Goal: Task Accomplishment & Management: Complete application form

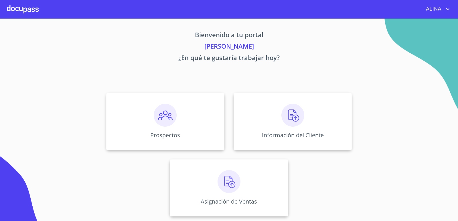
click at [27, 14] on div at bounding box center [23, 9] width 32 height 18
click at [188, 128] on div "Prospectos" at bounding box center [165, 121] width 118 height 57
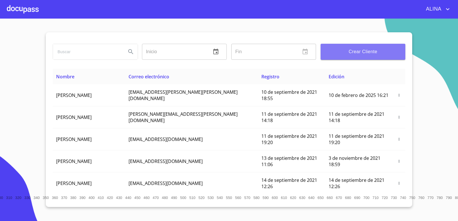
click at [350, 47] on button "Crear Cliente" at bounding box center [363, 52] width 85 height 16
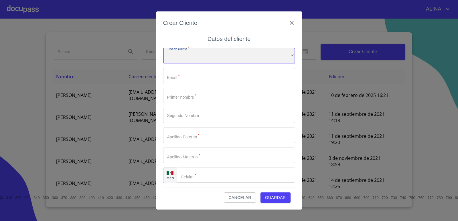
click at [253, 57] on div "​" at bounding box center [229, 55] width 132 height 15
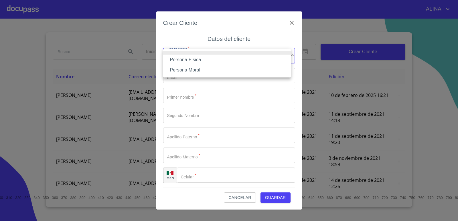
drag, startPoint x: 203, startPoint y: 61, endPoint x: 195, endPoint y: 59, distance: 7.9
click at [201, 61] on li "Persona Física" at bounding box center [227, 60] width 128 height 10
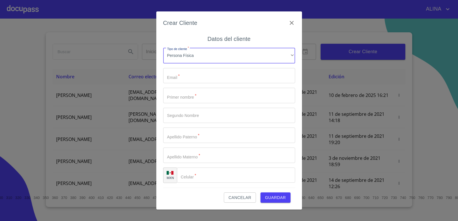
click at [179, 78] on input "Tipo de cliente   *" at bounding box center [229, 75] width 132 height 15
paste input "[EMAIL_ADDRESS][DOMAIN_NAME]"
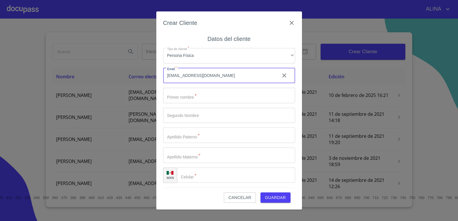
type input "[EMAIL_ADDRESS][DOMAIN_NAME]"
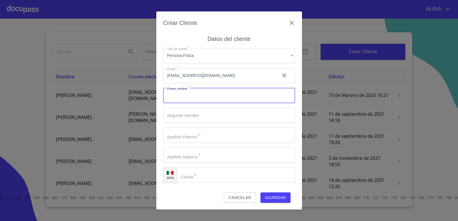
click at [191, 97] on input "Tipo de cliente   *" at bounding box center [229, 95] width 132 height 15
type input "[PERSON_NAME]"
click at [208, 103] on input "Tipo de cliente   *" at bounding box center [219, 95] width 112 height 15
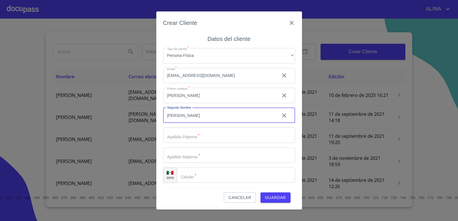
type input "[PERSON_NAME]"
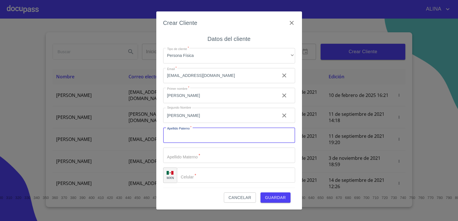
click at [203, 137] on input "Tipo de cliente   *" at bounding box center [229, 135] width 132 height 15
type input "[PERSON_NAME]"
click at [199, 103] on input "Tipo de cliente   *" at bounding box center [219, 95] width 112 height 15
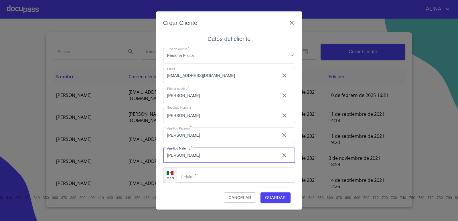
type input "[PERSON_NAME]"
click at [192, 180] on input "Tipo de cliente   *" at bounding box center [243, 175] width 104 height 15
paste input "[PHONE_NUMBER]"
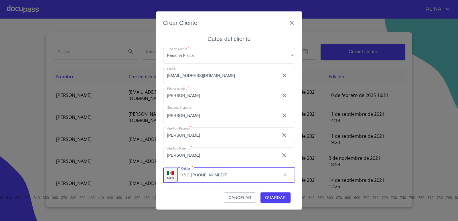
click at [274, 196] on span "Guardar" at bounding box center [275, 198] width 21 height 7
click at [209, 175] on input "[PHONE_NUMBER]" at bounding box center [234, 175] width 86 height 15
click at [274, 198] on span "Guardar" at bounding box center [275, 198] width 21 height 7
click at [200, 175] on input "[PHONE_NUMBER]" at bounding box center [234, 175] width 86 height 15
type input "[PHONE_NUMBER]"
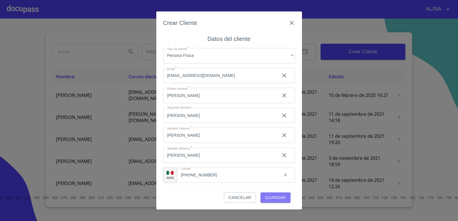
click at [275, 195] on span "Guardar" at bounding box center [275, 198] width 21 height 7
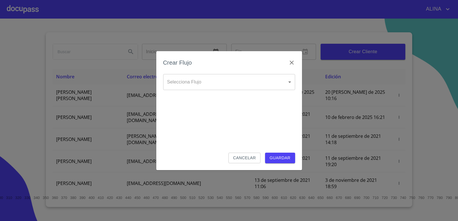
click at [291, 85] on body "[PERSON_NAME] ​ Fin ​ Crear Cliente Nombre Correo electrónico Registro Edición …" at bounding box center [229, 110] width 458 height 221
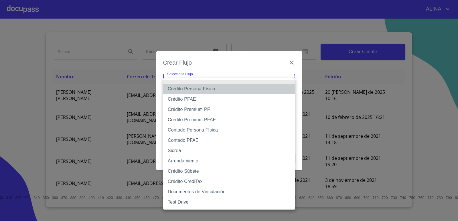
click at [216, 90] on li "Crédito Persona Física" at bounding box center [229, 89] width 132 height 10
type input "6009fb3c7d1714eb8809aa97"
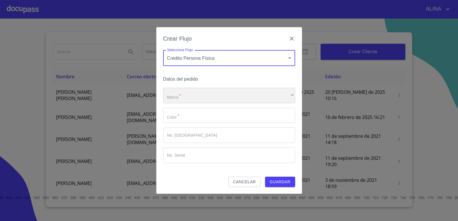
click at [201, 94] on div "​" at bounding box center [229, 95] width 132 height 15
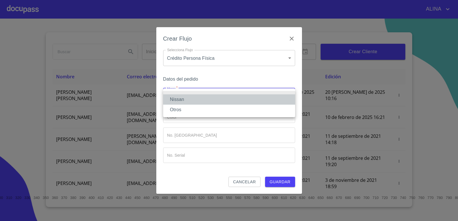
click at [179, 99] on li "Nissan" at bounding box center [229, 100] width 132 height 10
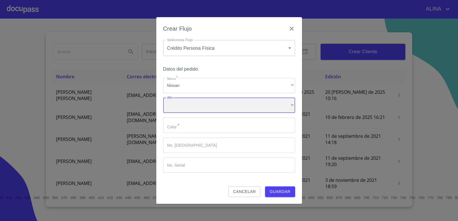
click at [188, 104] on div "​" at bounding box center [229, 105] width 132 height 15
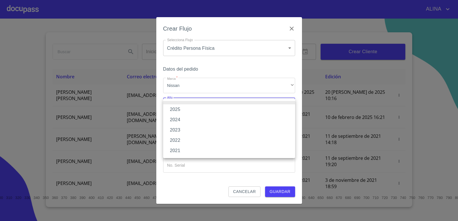
click at [178, 131] on li "2023" at bounding box center [229, 130] width 132 height 10
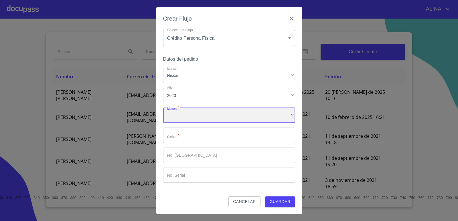
click at [198, 117] on div "​" at bounding box center [229, 115] width 132 height 15
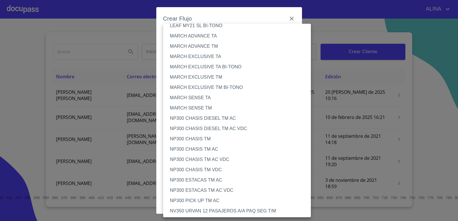
scroll to position [179, 0]
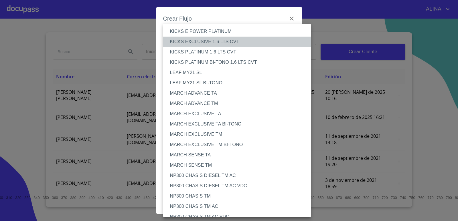
click at [209, 40] on li "KICKS EXCLUSIVE 1.6 LTS CVT" at bounding box center [239, 42] width 152 height 10
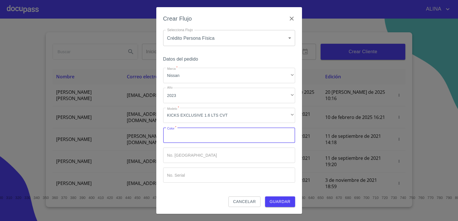
click at [203, 133] on input "Marca   *" at bounding box center [229, 135] width 132 height 15
type input "ROJO"
click at [283, 202] on span "Guardar" at bounding box center [280, 202] width 21 height 7
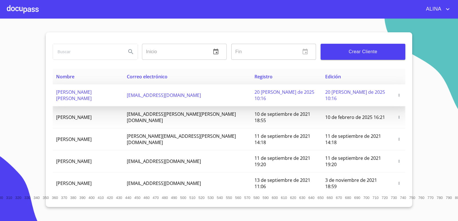
click at [92, 94] on span "[PERSON_NAME] [PERSON_NAME]" at bounding box center [74, 95] width 36 height 13
click at [92, 90] on span "[PERSON_NAME] [PERSON_NAME]" at bounding box center [74, 95] width 36 height 13
click at [88, 94] on span "[PERSON_NAME] [PERSON_NAME]" at bounding box center [74, 95] width 36 height 13
copy span "[PERSON_NAME] [PERSON_NAME]"
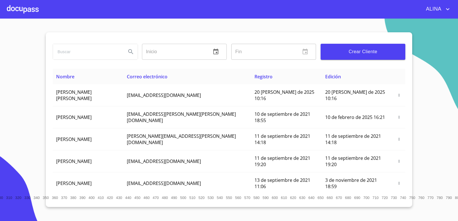
drag, startPoint x: 55, startPoint y: 91, endPoint x: 93, endPoint y: 74, distance: 42.1
click at [123, 94] on td "[PERSON_NAME] [PERSON_NAME]" at bounding box center [88, 96] width 71 height 22
click at [28, 10] on div at bounding box center [23, 9] width 32 height 18
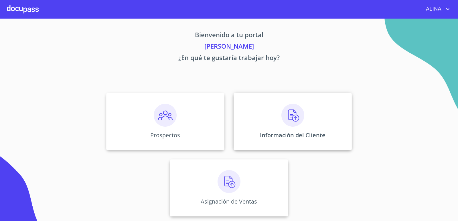
click at [254, 128] on div "Información del Cliente" at bounding box center [293, 121] width 118 height 57
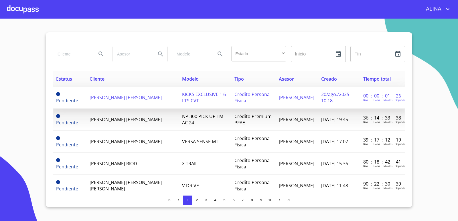
click at [111, 101] on span "[PERSON_NAME] [PERSON_NAME]" at bounding box center [126, 98] width 72 height 6
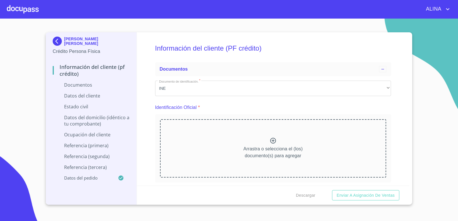
copy div "[PERSON_NAME] [PERSON_NAME]"
drag, startPoint x: 86, startPoint y: 44, endPoint x: 62, endPoint y: 39, distance: 24.1
click at [62, 39] on div "[PERSON_NAME] [PERSON_NAME]" at bounding box center [91, 42] width 77 height 11
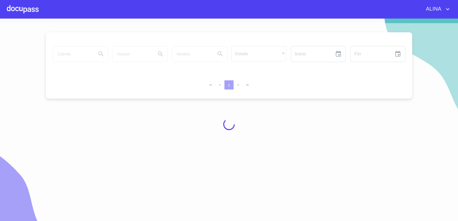
click at [34, 6] on div at bounding box center [23, 9] width 32 height 18
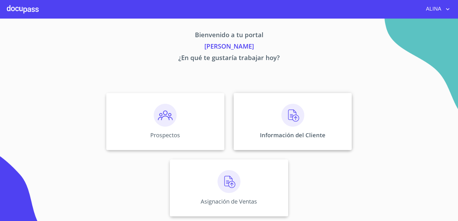
click at [259, 117] on div "Información del Cliente" at bounding box center [293, 121] width 118 height 57
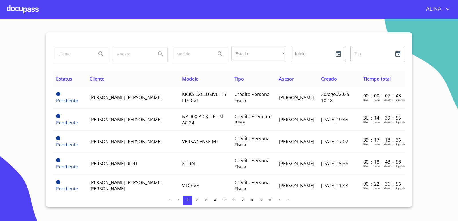
click at [39, 11] on div "ALINA" at bounding box center [245, 9] width 413 height 9
click at [21, 7] on div at bounding box center [23, 9] width 32 height 18
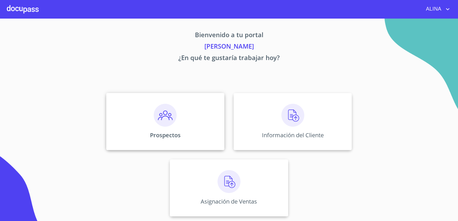
click at [193, 127] on div "Prospectos" at bounding box center [165, 121] width 118 height 57
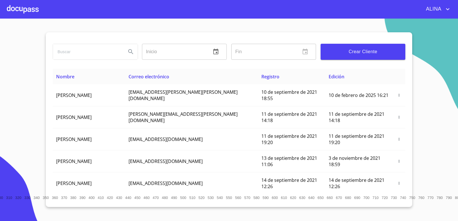
click at [98, 51] on input "search" at bounding box center [87, 51] width 69 height 15
paste input "[PERSON_NAME] [PERSON_NAME]"
type input "[PERSON_NAME] [PERSON_NAME]"
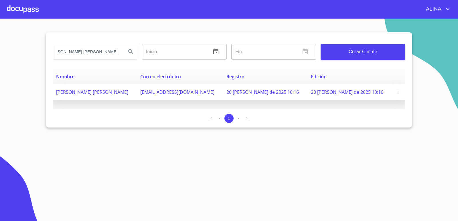
click at [396, 95] on button "button" at bounding box center [399, 92] width 6 height 6
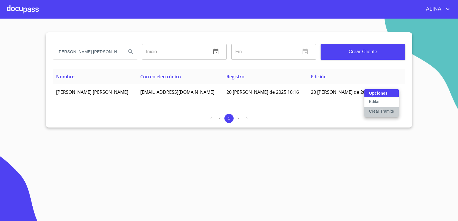
click at [382, 110] on p "Crear Tramite" at bounding box center [381, 112] width 25 height 6
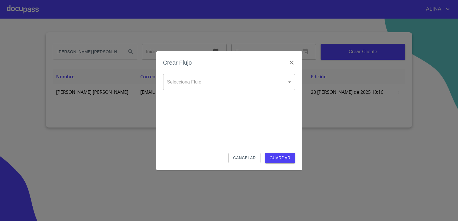
click at [260, 83] on body "[PERSON_NAME] [PERSON_NAME] [PERSON_NAME] Inicio ​ Fin ​ Crear Cliente Nombre C…" at bounding box center [229, 110] width 458 height 221
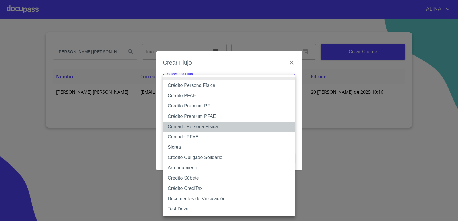
click at [202, 128] on li "Contado Persona Física" at bounding box center [229, 127] width 132 height 10
type input "60bf975b0d9865ccc2471536"
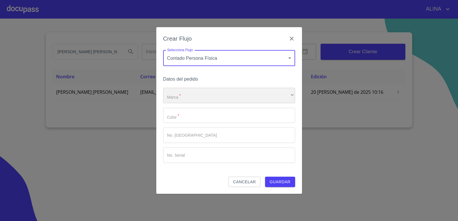
click at [197, 93] on div "​" at bounding box center [229, 95] width 132 height 15
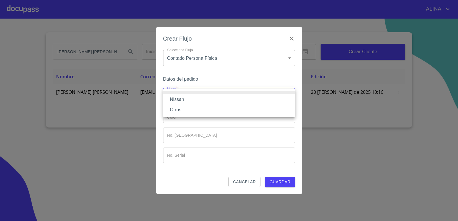
click at [183, 98] on li "Nissan" at bounding box center [229, 100] width 132 height 10
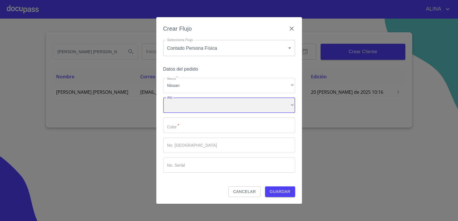
click at [185, 106] on div "​" at bounding box center [229, 105] width 132 height 15
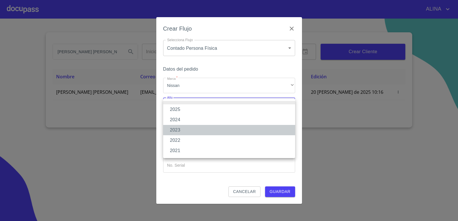
click at [182, 130] on li "2023" at bounding box center [229, 130] width 132 height 10
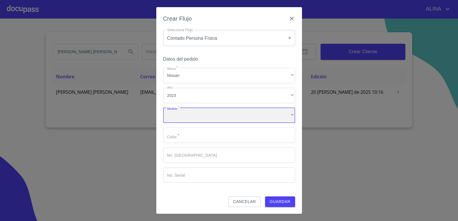
click at [191, 119] on div "​" at bounding box center [229, 115] width 132 height 15
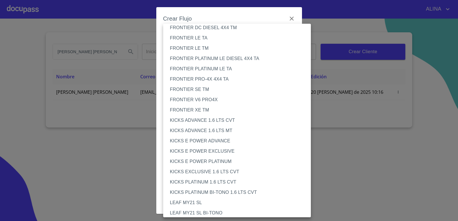
scroll to position [57, 0]
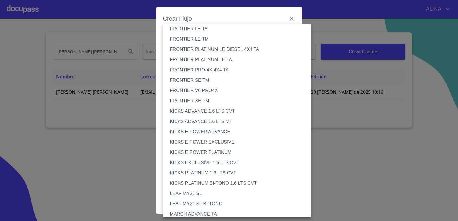
click at [224, 164] on li "KICKS EXCLUSIVE 1.6 LTS CVT" at bounding box center [239, 163] width 152 height 10
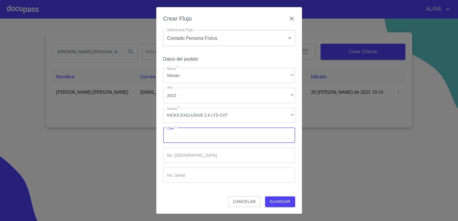
click at [209, 135] on input "Marca   *" at bounding box center [229, 135] width 132 height 15
type input "ROJO"
click at [285, 203] on span "Guardar" at bounding box center [280, 202] width 21 height 7
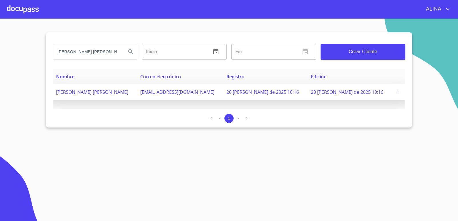
click at [99, 95] on span "[PERSON_NAME] [PERSON_NAME]" at bounding box center [92, 92] width 72 height 6
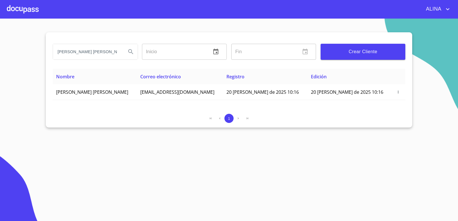
drag, startPoint x: 55, startPoint y: 92, endPoint x: 62, endPoint y: 28, distance: 64.2
click at [131, 92] on td "[PERSON_NAME] [PERSON_NAME]" at bounding box center [95, 93] width 84 height 16
click at [34, 9] on div at bounding box center [23, 9] width 32 height 18
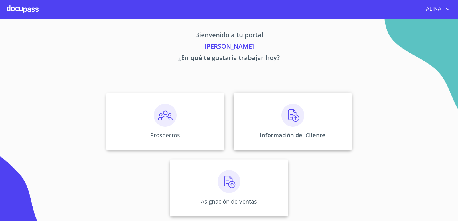
click at [248, 116] on div "Información del Cliente" at bounding box center [293, 121] width 118 height 57
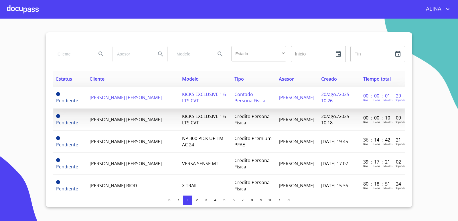
click at [163, 103] on td "[PERSON_NAME] [PERSON_NAME]" at bounding box center [132, 98] width 93 height 22
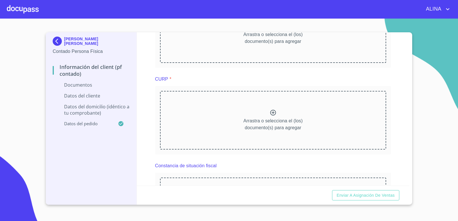
scroll to position [287, 0]
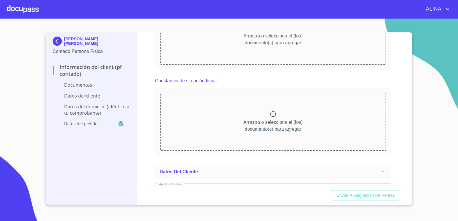
click at [270, 114] on icon at bounding box center [273, 114] width 7 height 7
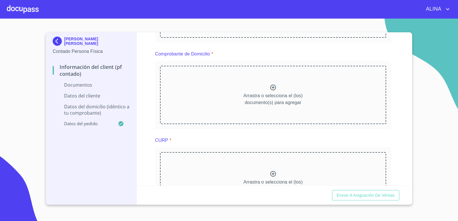
scroll to position [172, 0]
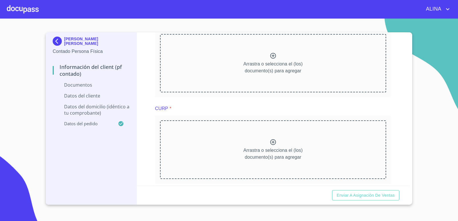
click at [272, 142] on icon at bounding box center [273, 143] width 6 height 6
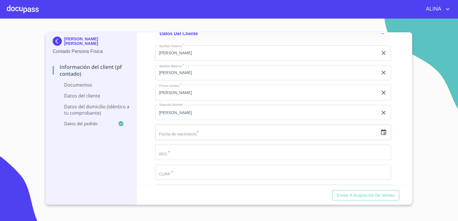
scroll to position [745, 0]
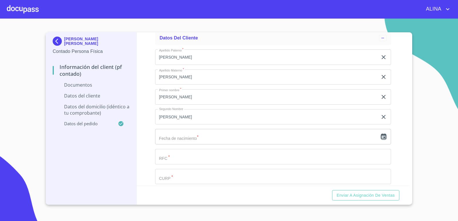
click at [381, 136] on icon "button" at bounding box center [384, 137] width 7 height 7
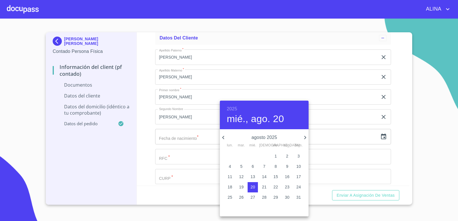
click at [234, 108] on h6 "2025" at bounding box center [232, 109] width 10 height 8
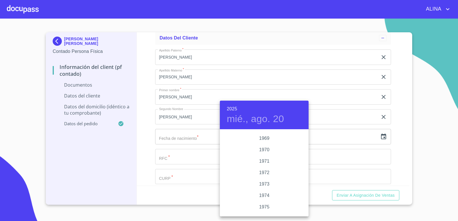
scroll to position [497, 0]
click at [266, 154] on div "1970" at bounding box center [264, 154] width 89 height 11
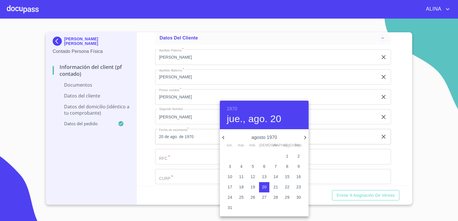
click at [223, 137] on icon "button" at bounding box center [223, 137] width 7 height 7
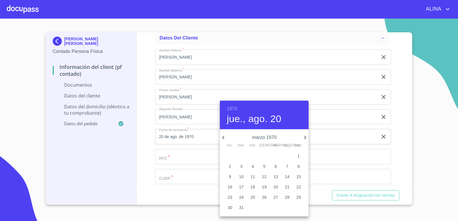
click at [288, 195] on p "28" at bounding box center [287, 198] width 5 height 6
type input "28 de mar. de 1970"
click at [192, 156] on div at bounding box center [229, 110] width 458 height 221
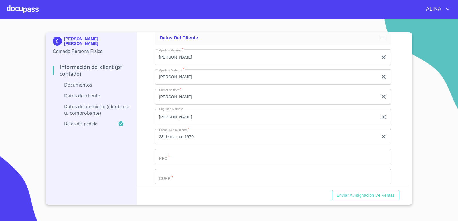
click at [449, 49] on section "[PERSON_NAME] [PERSON_NAME] Contado Persona Física Información del Client (PF c…" at bounding box center [229, 120] width 458 height 203
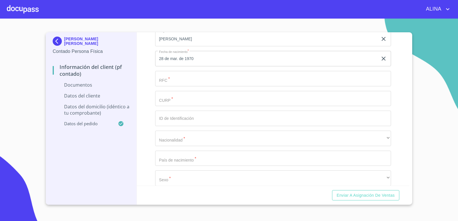
scroll to position [821, 0]
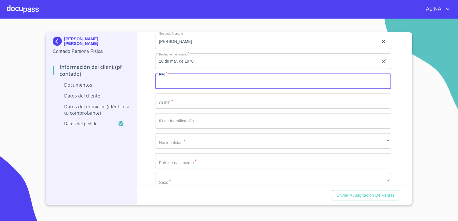
click at [198, 83] on input "Documento de identificación.   *" at bounding box center [273, 81] width 236 height 15
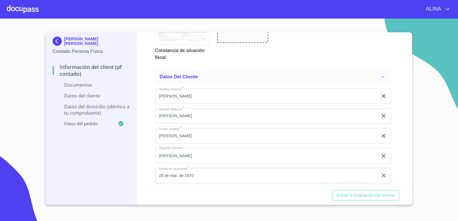
scroll to position [792, 0]
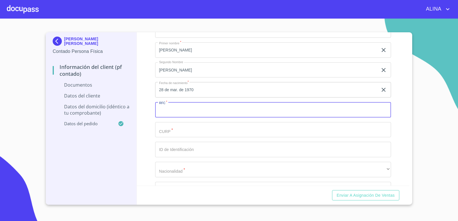
click at [192, 113] on input "Documento de identificación.   *" at bounding box center [273, 109] width 236 height 15
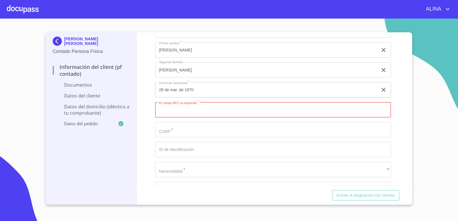
click at [192, 112] on input "Documento de identificación.   *" at bounding box center [273, 109] width 236 height 15
paste input "GUCE7003283R0"
type input "GUCE7003283R0"
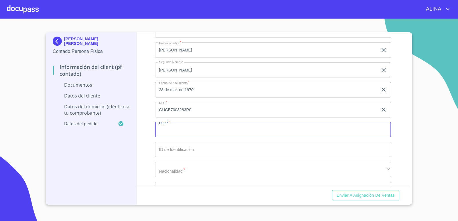
click at [179, 130] on input "Documento de identificación.   *" at bounding box center [273, 129] width 236 height 15
paste input "GUCE700328MJCZRL04"
type input "GUCE700328MJCZRL04"
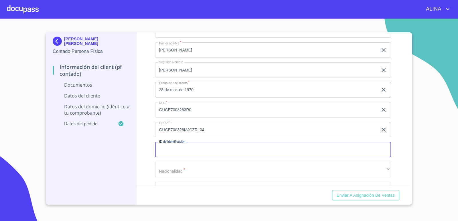
click at [216, 151] on input "Documento de identificación.   *" at bounding box center [273, 149] width 236 height 15
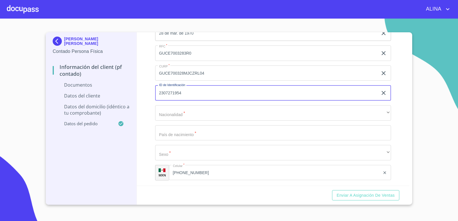
scroll to position [849, 0]
type input "2307271954"
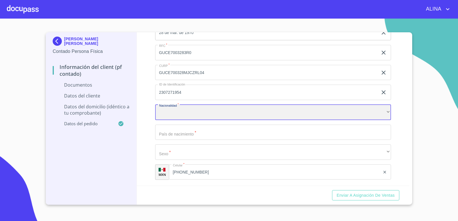
click at [215, 111] on div "​" at bounding box center [273, 112] width 236 height 15
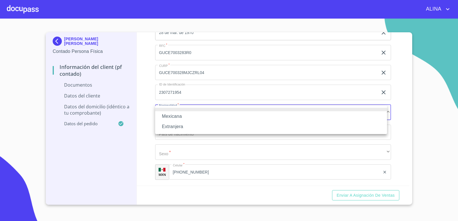
click at [179, 113] on li "Mexicana" at bounding box center [271, 116] width 232 height 10
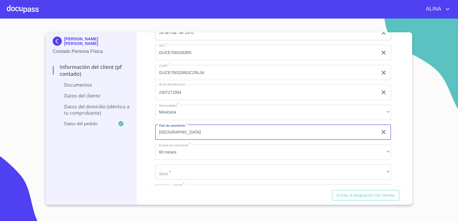
type input "[GEOGRAPHIC_DATA]"
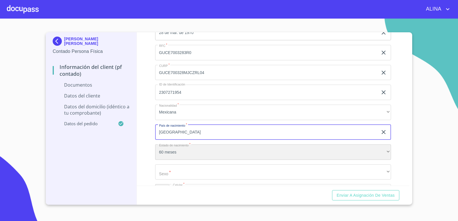
click at [192, 154] on div "60 meses" at bounding box center [273, 152] width 236 height 15
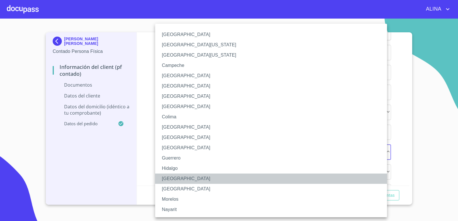
click at [170, 177] on li "[GEOGRAPHIC_DATA]" at bounding box center [273, 179] width 236 height 10
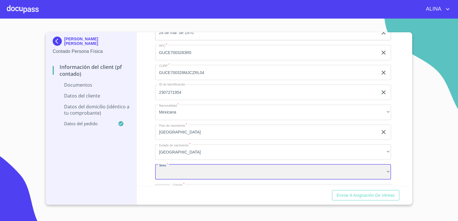
click at [184, 170] on div "​" at bounding box center [273, 172] width 236 height 15
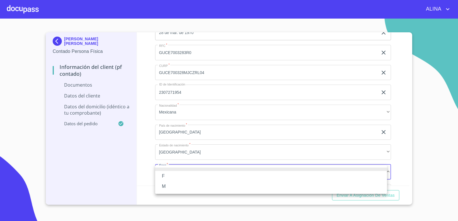
click at [165, 176] on li "F" at bounding box center [271, 176] width 232 height 10
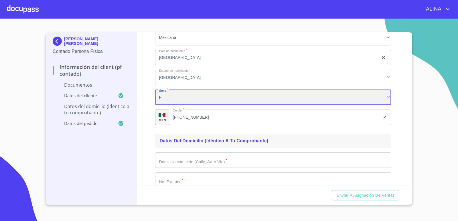
scroll to position [964, 0]
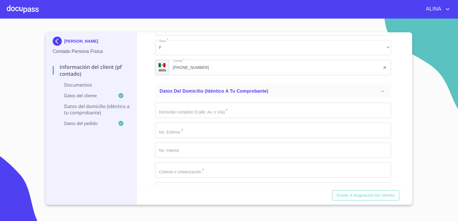
scroll to position [974, 0]
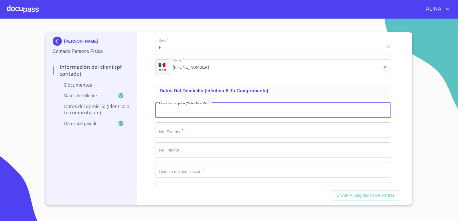
click at [369, 107] on input "Documento de identificación.   *" at bounding box center [273, 110] width 236 height 15
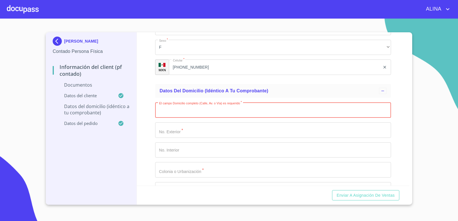
click at [214, 112] on input "Documento de identificación.   *" at bounding box center [273, 110] width 236 height 15
type input "TEJOCOTE"
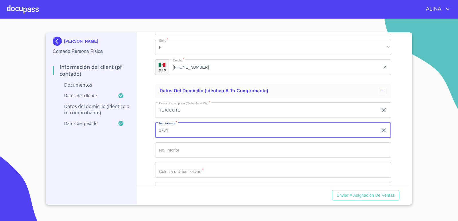
type input "1734"
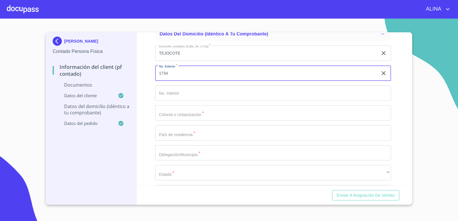
scroll to position [1032, 0]
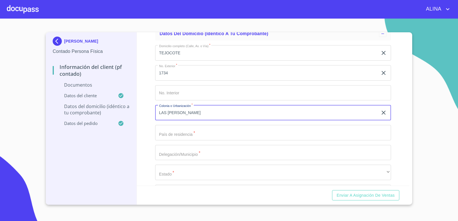
type input "LAS TORRES"
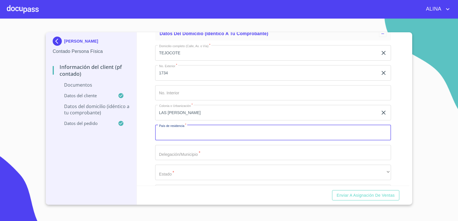
click at [189, 135] on input "Documento de identificación.   *" at bounding box center [273, 132] width 236 height 15
type input "[GEOGRAPHIC_DATA]"
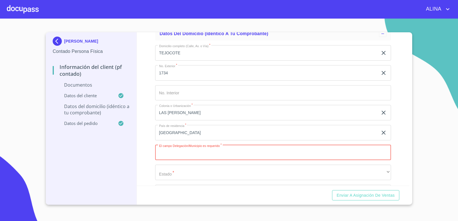
click at [168, 152] on input "Documento de identificación.   *" at bounding box center [273, 152] width 236 height 15
type input "GUADALAJARA"
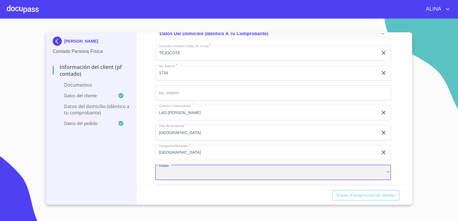
click at [196, 170] on div "​" at bounding box center [273, 172] width 236 height 15
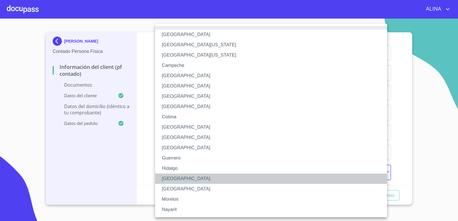
drag, startPoint x: 169, startPoint y: 181, endPoint x: 196, endPoint y: 164, distance: 32.0
click at [170, 180] on li "[GEOGRAPHIC_DATA]" at bounding box center [273, 179] width 236 height 10
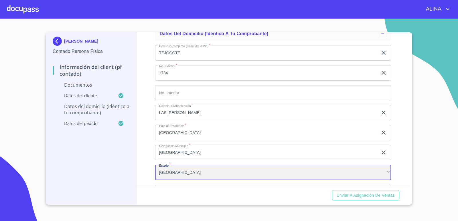
scroll to position [1089, 0]
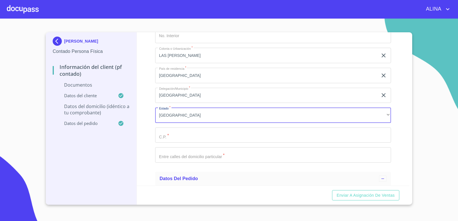
drag, startPoint x: 193, startPoint y: 137, endPoint x: 207, endPoint y: 131, distance: 14.9
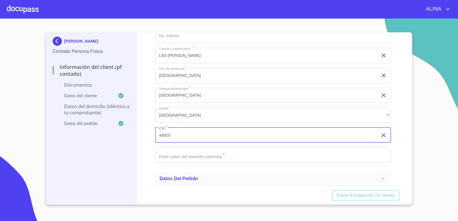
click at [200, 139] on input "44920" at bounding box center [266, 135] width 223 height 15
type input "44920"
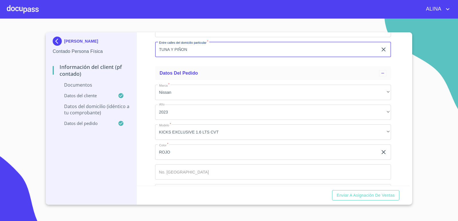
scroll to position [1215, 0]
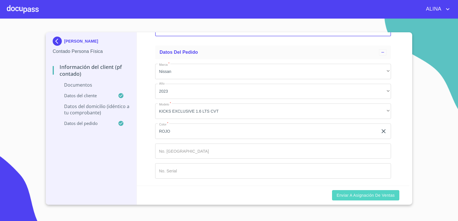
type input "TUNA Y PIÑON"
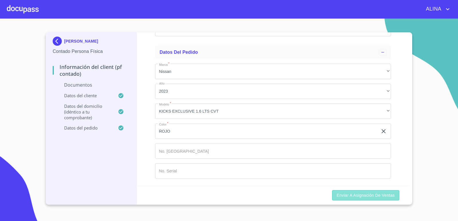
click at [359, 198] on span "Enviar a Asignación de Ventas" at bounding box center [366, 195] width 58 height 7
click at [399, 133] on div "Información del Client (PF contado) Documentos Documento de identificación.   *…" at bounding box center [273, 109] width 273 height 154
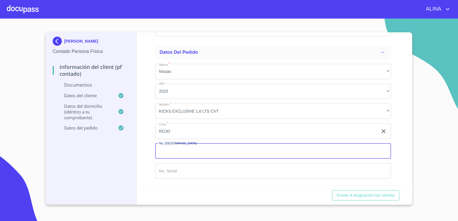
click at [181, 155] on input "Documento de identificación.   *" at bounding box center [273, 151] width 236 height 15
type input "148854"
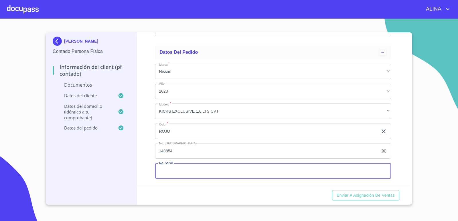
paste input "U466695"
type input "U466695"
click at [344, 195] on span "Enviar a Asignación de Ventas" at bounding box center [366, 195] width 58 height 7
